Goal: Transaction & Acquisition: Obtain resource

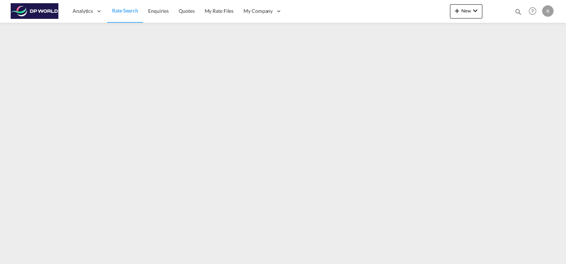
click at [122, 7] on span "Rate Search" at bounding box center [125, 10] width 26 height 6
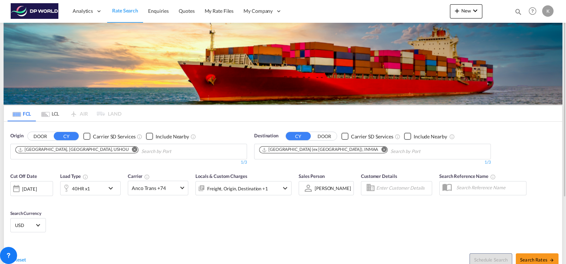
click at [132, 150] on md-icon "Remove" at bounding box center [134, 149] width 5 height 5
click at [56, 152] on input "Chips input." at bounding box center [49, 151] width 68 height 11
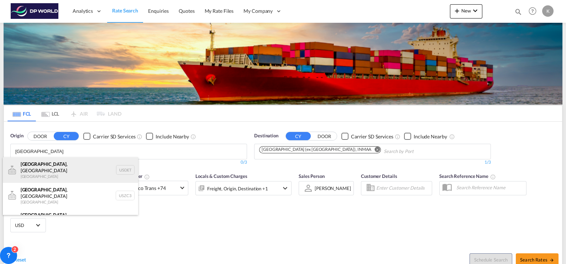
type input "detroit"
click at [57, 170] on div "Detroit , MI United States USDET" at bounding box center [70, 170] width 135 height 26
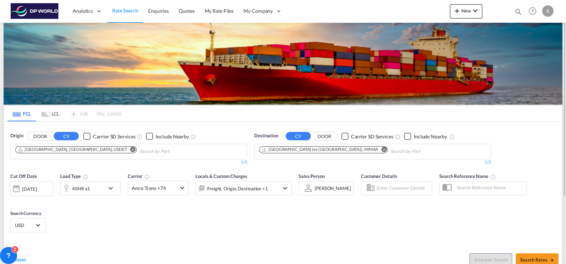
click at [381, 150] on md-icon "Remove" at bounding box center [383, 149] width 5 height 5
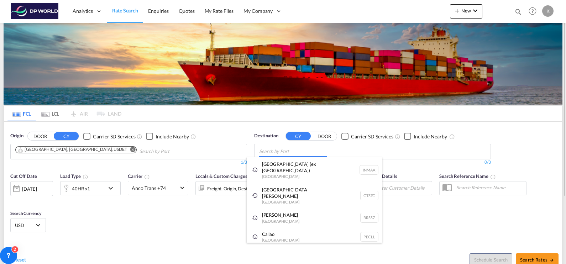
click at [305, 153] on body "Analytics Dashboard Rate Search Enquiries Quotes My Rate Files My Company" at bounding box center [283, 132] width 566 height 264
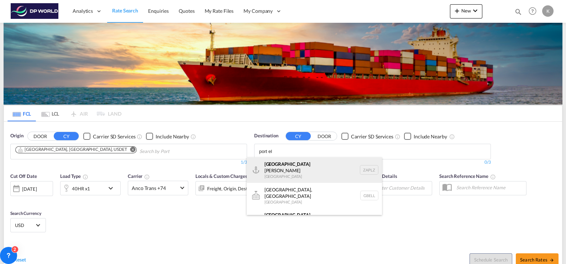
type input "port el"
click at [304, 160] on div "Port El izabeth South Africa ZAPLZ" at bounding box center [314, 170] width 135 height 26
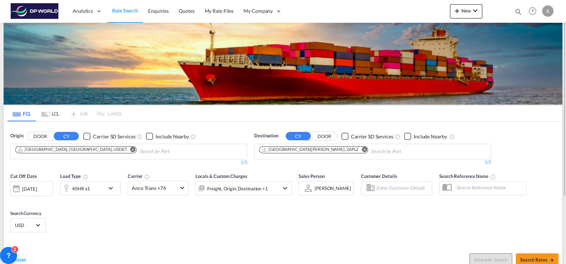
click at [101, 188] on div "40HR x1" at bounding box center [83, 188] width 44 height 14
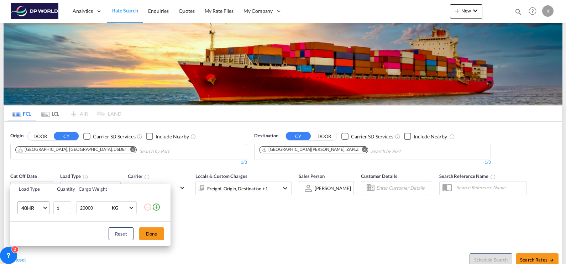
click at [43, 208] on md-select-value "40HR" at bounding box center [35, 208] width 28 height 12
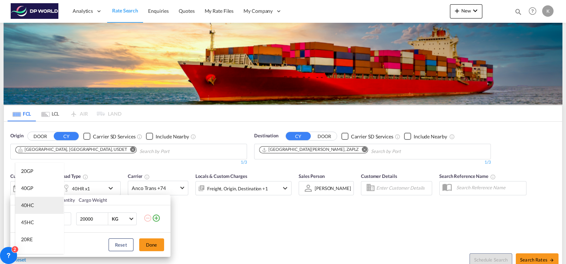
click at [40, 203] on md-option "40HC" at bounding box center [39, 205] width 48 height 17
click at [156, 244] on button "Done" at bounding box center [151, 244] width 25 height 13
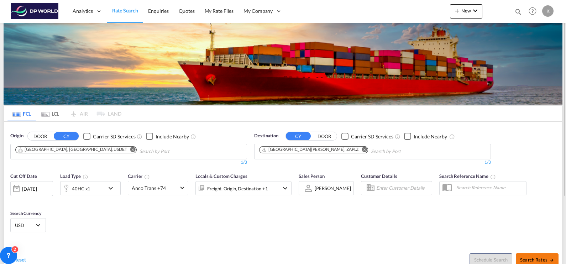
click at [528, 259] on span "Search Rates" at bounding box center [537, 260] width 34 height 6
type input "USDET to ZAPLZ / 29 Aug 2025"
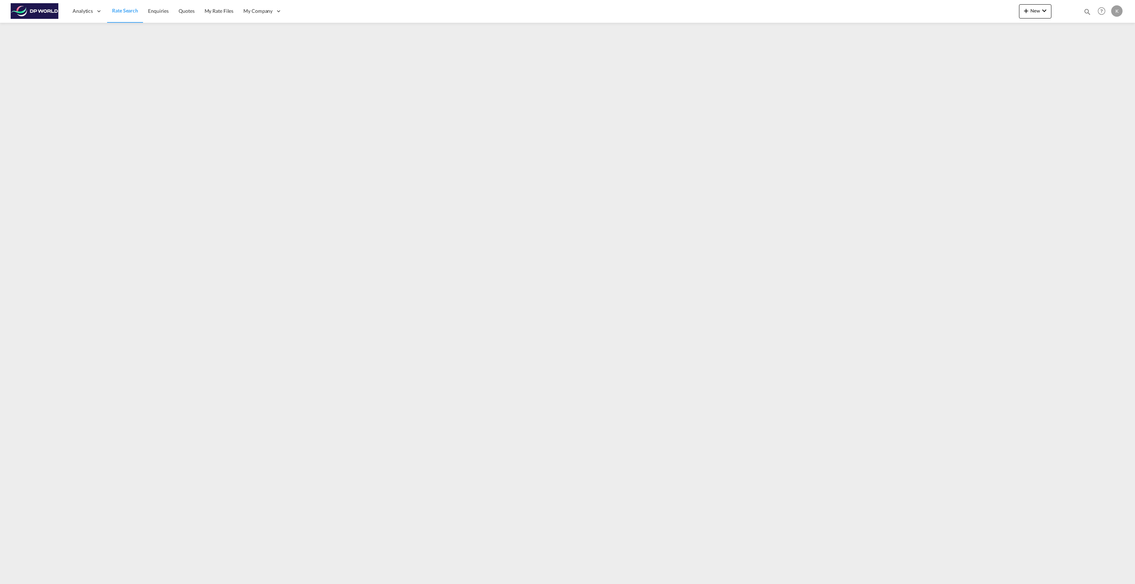
click at [120, 11] on span "Rate Search" at bounding box center [125, 10] width 26 height 6
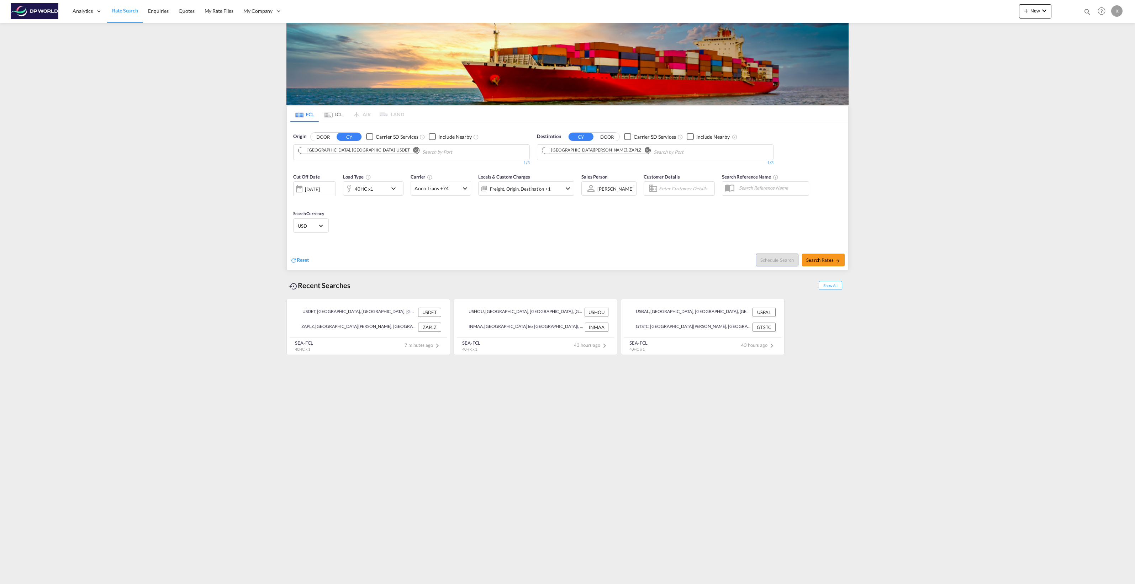
click at [423, 152] on input "Chips input." at bounding box center [457, 152] width 68 height 11
click at [413, 150] on md-icon "Remove" at bounding box center [415, 149] width 5 height 5
click at [329, 152] on body "Analytics Dashboard Rate Search Enquiries Quotes My Rate Files My Company" at bounding box center [567, 292] width 1135 height 584
type input "[US_STATE]"
click at [331, 170] on div "[US_STATE] , [GEOGRAPHIC_DATA] [GEOGRAPHIC_DATA] USNYC" at bounding box center [353, 168] width 135 height 21
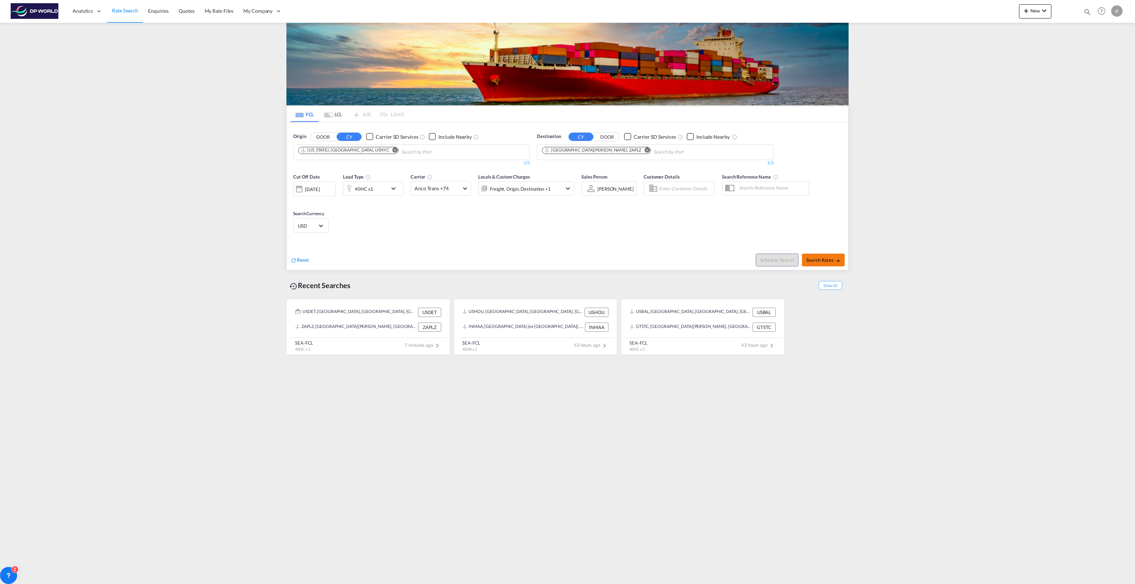
click at [815, 258] on span "Search Rates" at bounding box center [824, 260] width 34 height 6
type input "USNYC to ZAPLZ / [DATE]"
